Goal: Check status: Check status

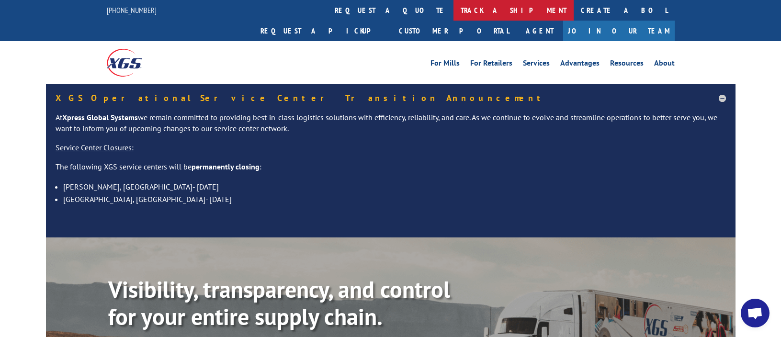
click at [454, 7] on link "track a shipment" at bounding box center [514, 10] width 120 height 21
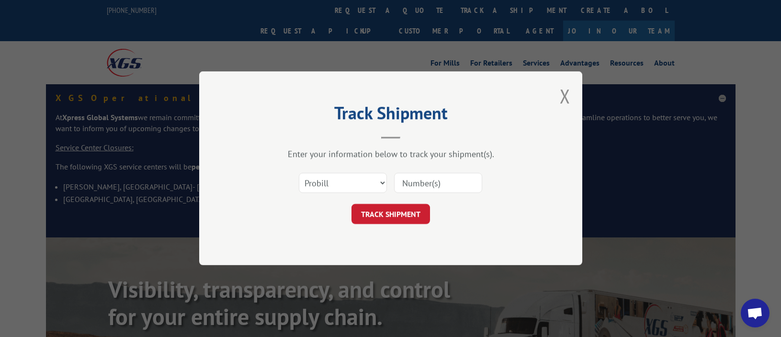
click at [411, 187] on input at bounding box center [438, 183] width 88 height 20
paste input "16900935"
type input "16900935"
click at [394, 214] on button "TRACK SHIPMENT" at bounding box center [391, 215] width 79 height 20
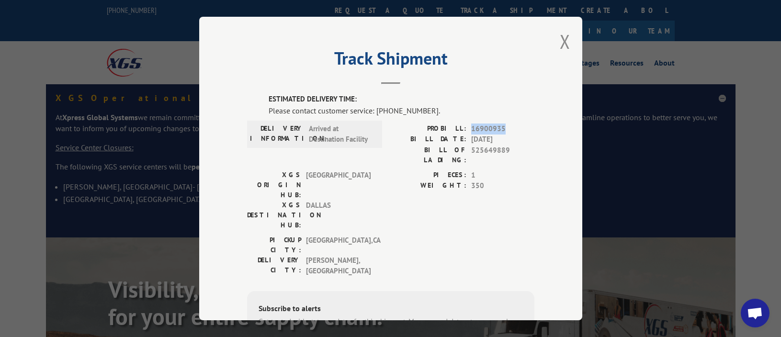
drag, startPoint x: 468, startPoint y: 125, endPoint x: 508, endPoint y: 128, distance: 40.3
click at [508, 128] on span "16900935" at bounding box center [502, 129] width 63 height 11
click at [560, 40] on button "Close modal" at bounding box center [565, 41] width 11 height 25
